Goal: Task Accomplishment & Management: Use online tool/utility

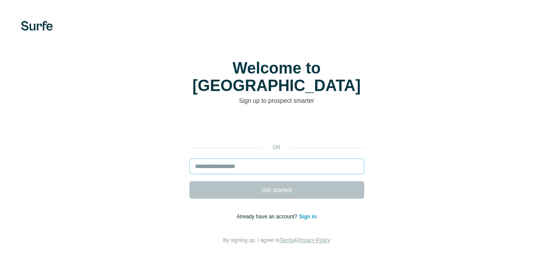
drag, startPoint x: 0, startPoint y: 0, endPoint x: 105, endPoint y: 154, distance: 186.2
click at [189, 158] on input "email" at bounding box center [276, 166] width 175 height 16
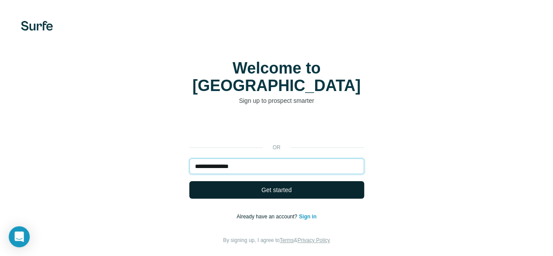
type input "**********"
click at [261, 185] on span "Get started" at bounding box center [276, 189] width 30 height 9
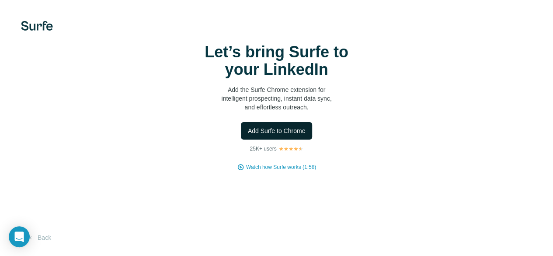
click at [248, 135] on span "Add Surfe to Chrome" at bounding box center [277, 130] width 58 height 9
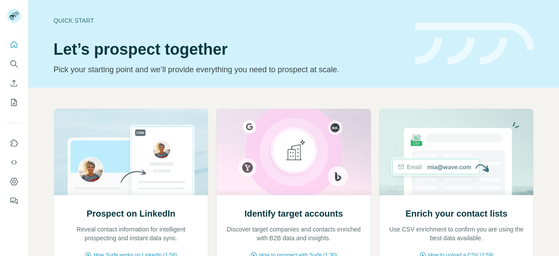
scroll to position [108, 0]
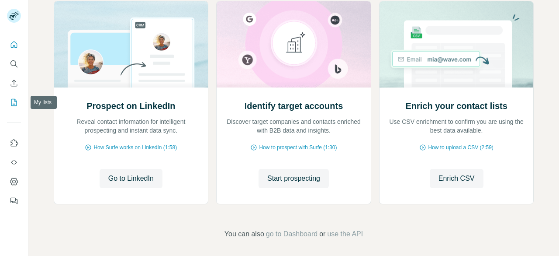
click at [17, 104] on icon "My lists" at bounding box center [14, 102] width 9 height 9
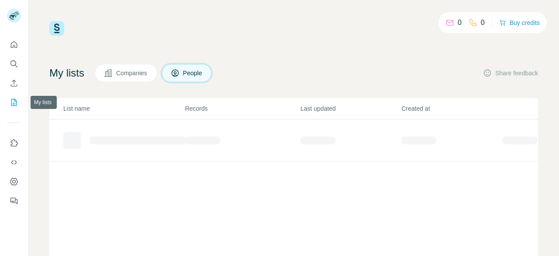
click at [17, 104] on icon "My lists" at bounding box center [14, 102] width 9 height 9
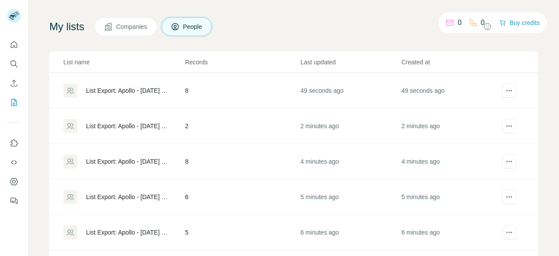
scroll to position [99, 0]
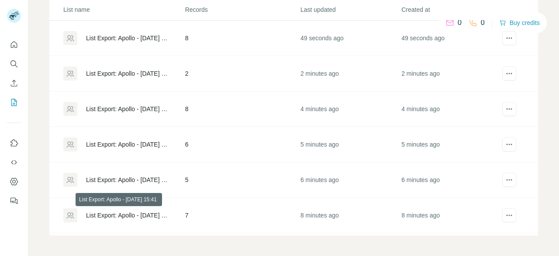
click at [144, 217] on div "List Export: Apollo - 24/09/2025 15:41" at bounding box center [128, 215] width 84 height 9
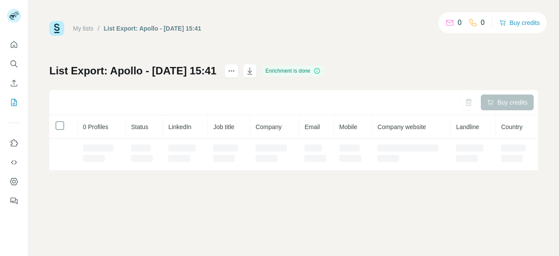
click at [144, 217] on div "My lists / List Export: Apollo - 24/09/2025 15:41 0 0 Buy credits List Export: …" at bounding box center [293, 128] width 531 height 256
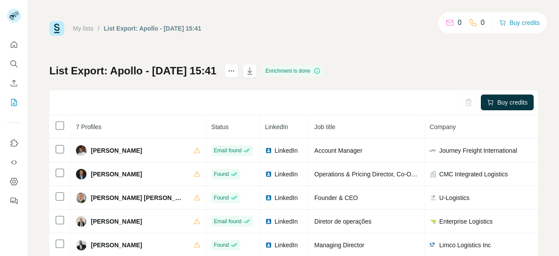
click at [179, 103] on div "Buy credits" at bounding box center [293, 102] width 489 height 25
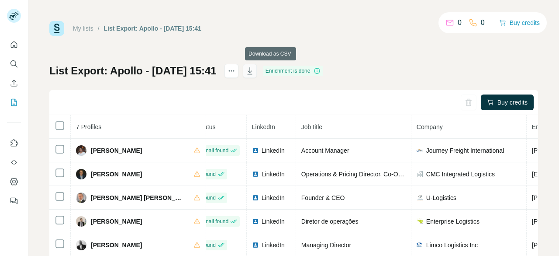
click at [252, 74] on icon "button" at bounding box center [249, 70] width 5 height 7
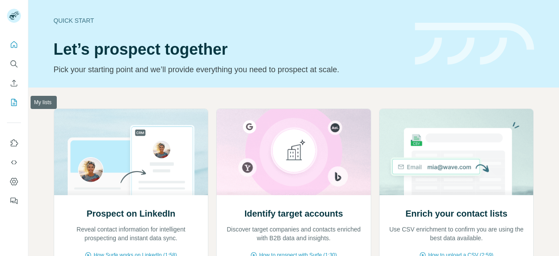
click at [14, 100] on icon "My lists" at bounding box center [14, 102] width 9 height 9
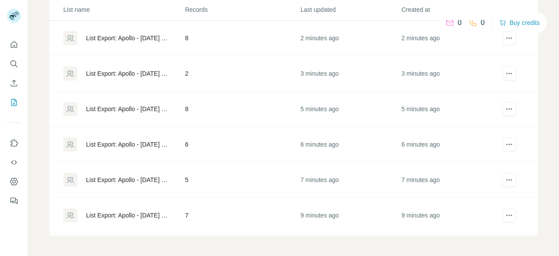
scroll to position [98, 0]
click at [126, 176] on div "List Export: Apollo - 24/09/2025 15:43" at bounding box center [128, 180] width 84 height 9
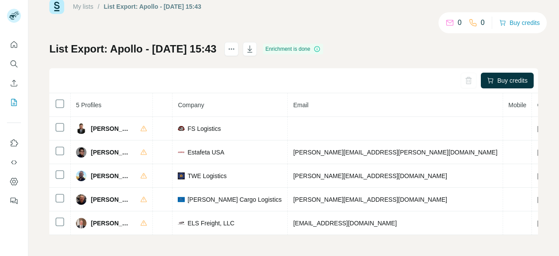
scroll to position [0, 200]
click at [254, 49] on icon "button" at bounding box center [250, 49] width 9 height 9
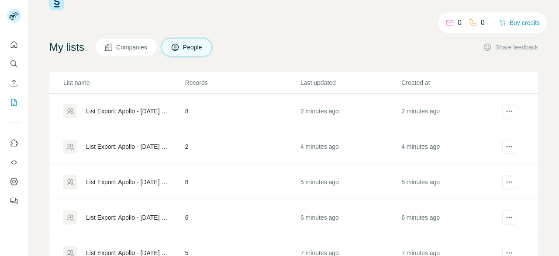
scroll to position [99, 0]
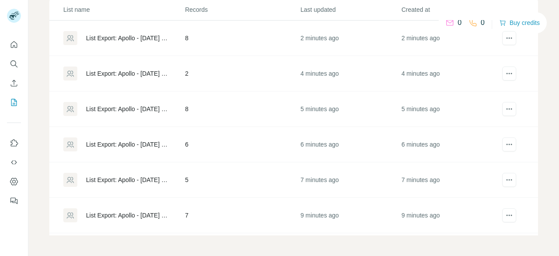
click at [151, 140] on div "List Export: Apollo - 24/09/2025 15:44" at bounding box center [128, 144] width 84 height 9
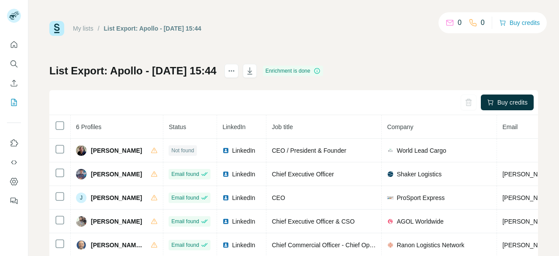
scroll to position [49, 0]
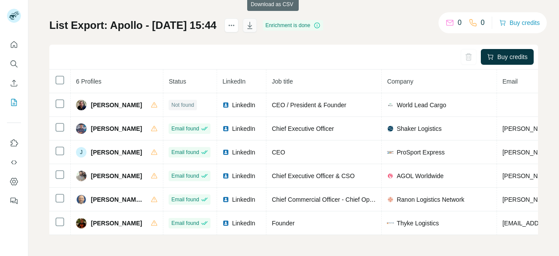
click at [254, 21] on icon "button" at bounding box center [250, 25] width 9 height 9
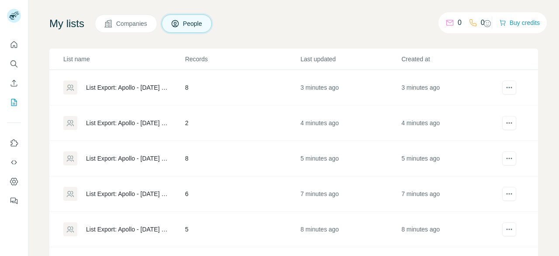
scroll to position [99, 0]
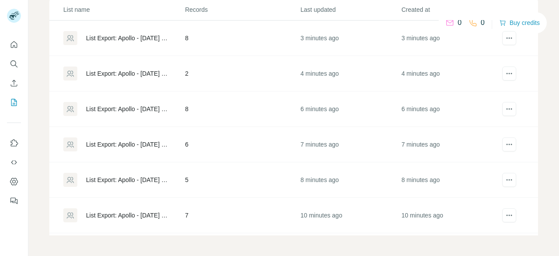
click at [143, 103] on div "List Export: Apollo - 24/09/2025 15:45" at bounding box center [123, 109] width 121 height 14
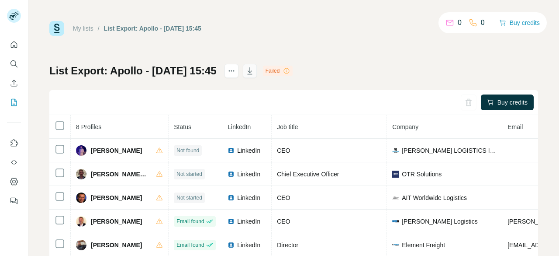
click at [254, 72] on icon "button" at bounding box center [250, 70] width 9 height 9
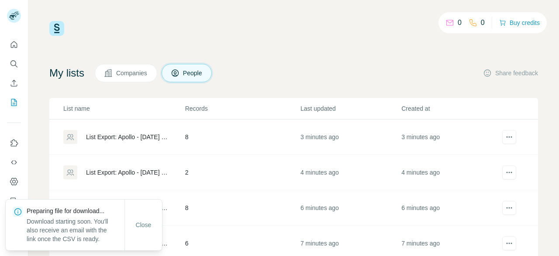
scroll to position [99, 0]
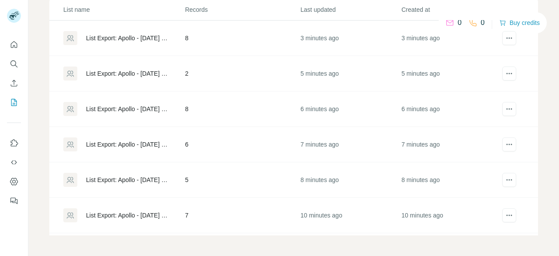
click at [137, 70] on div "List Export: Apollo - 24/09/2025 15:46" at bounding box center [128, 73] width 84 height 9
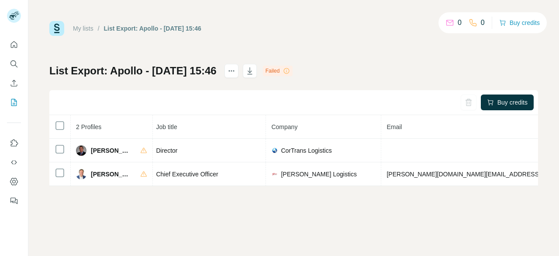
scroll to position [0, 114]
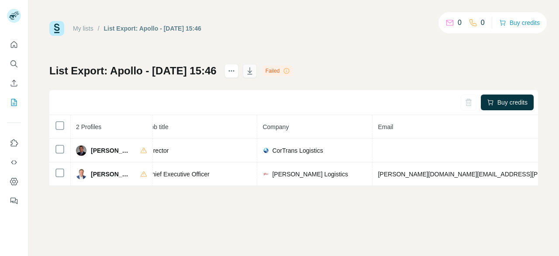
click at [257, 67] on button "button" at bounding box center [250, 71] width 14 height 14
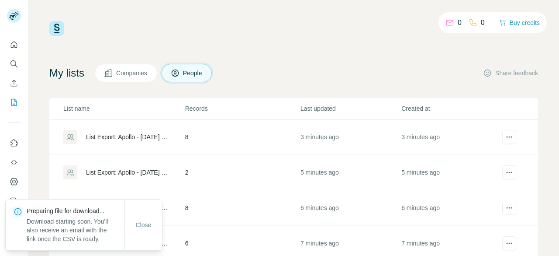
click at [153, 135] on div "List Export: Apollo - 24/09/2025 15:48" at bounding box center [128, 136] width 84 height 9
